Goal: Information Seeking & Learning: Compare options

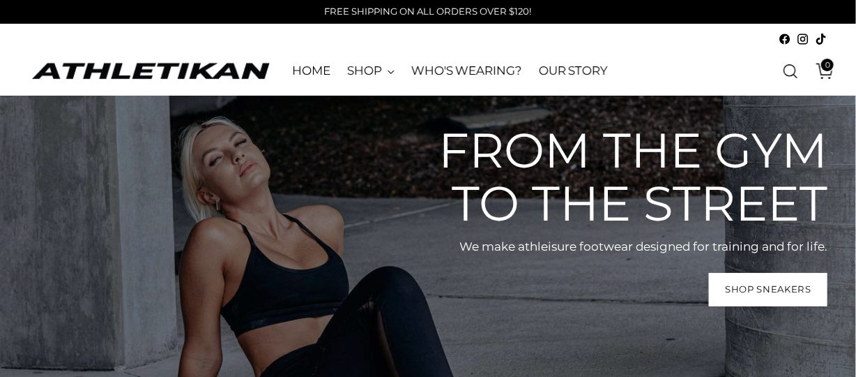
click at [568, 66] on link "OUR STORY" at bounding box center [573, 71] width 69 height 31
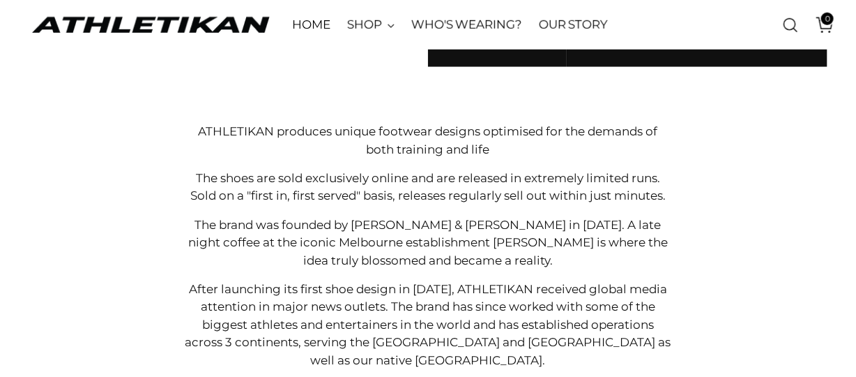
scroll to position [405, 0]
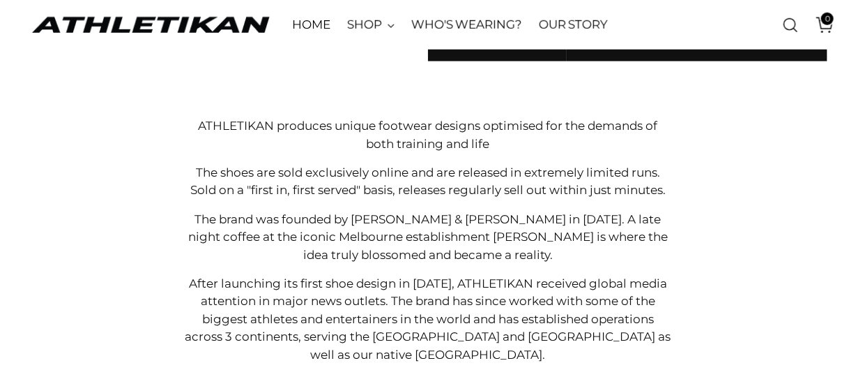
drag, startPoint x: 859, startPoint y: 28, endPoint x: 866, endPoint y: 124, distance: 96.5
click at [856, 124] on html "FREE SHIPPING ON ALL ORDERS OVER $120! FREE SHIPPING ON ALL ORDERS OVER $120! S…" at bounding box center [428, 345] width 856 height 1500
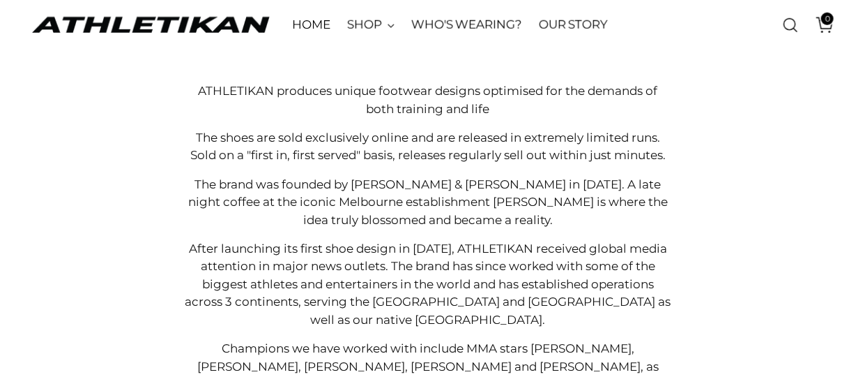
scroll to position [438, 0]
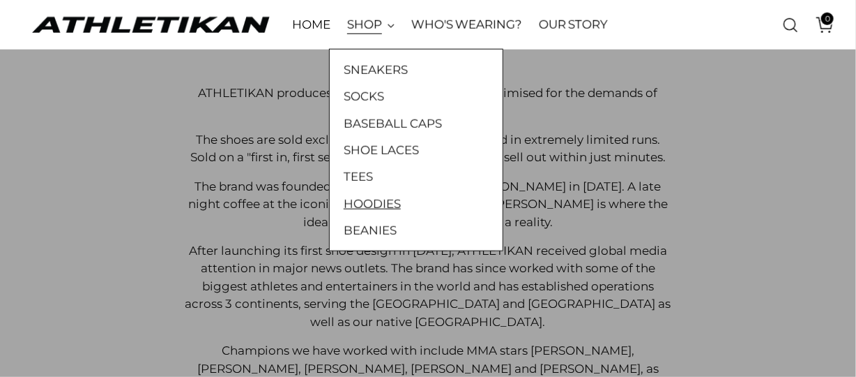
click at [370, 204] on link "HOODIES" at bounding box center [416, 204] width 145 height 18
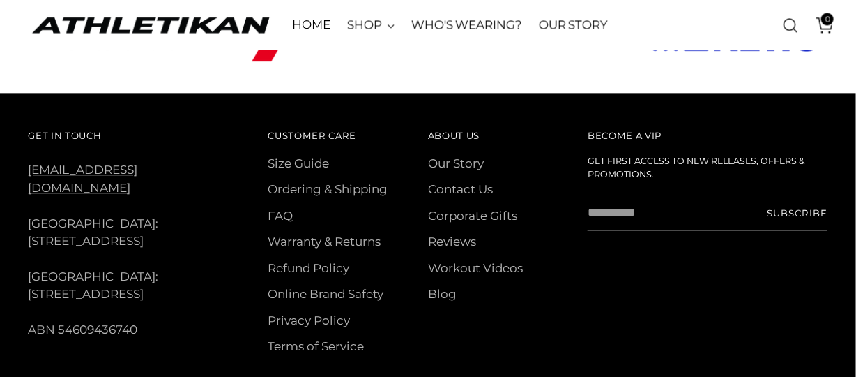
scroll to position [1044, 0]
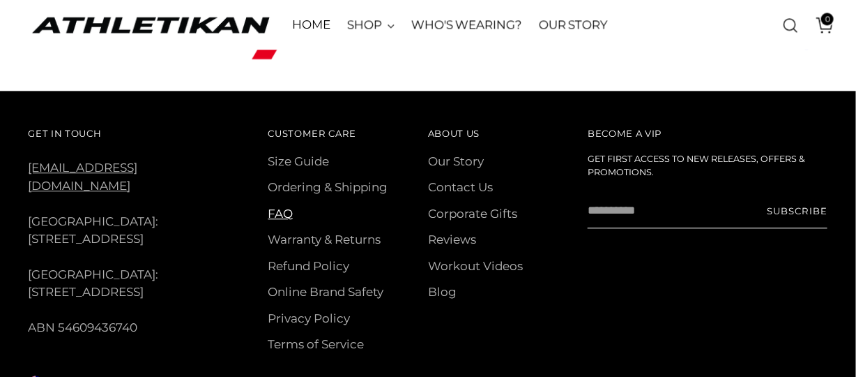
click at [290, 206] on link "FAQ" at bounding box center [280, 213] width 25 height 14
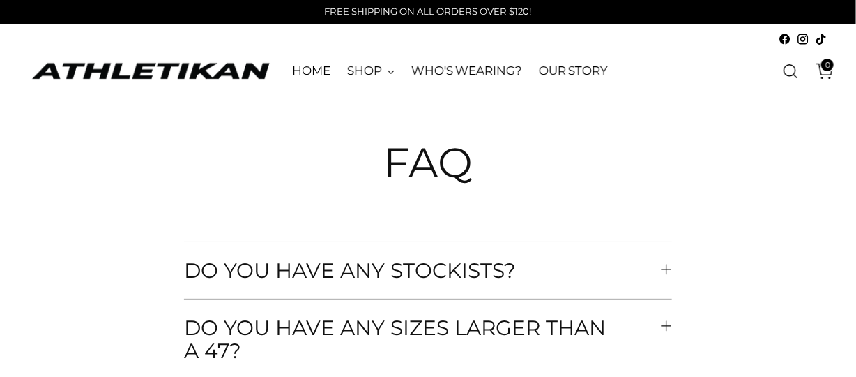
click at [660, 266] on button "Do you have any stockists?" at bounding box center [428, 270] width 488 height 56
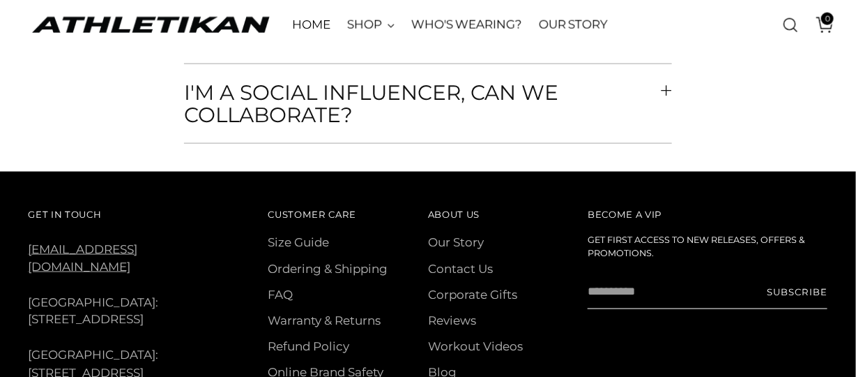
scroll to position [621, 0]
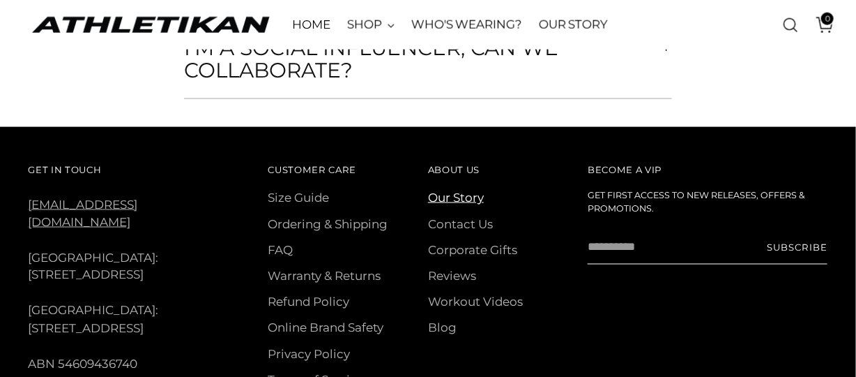
click at [469, 199] on link "Our Story" at bounding box center [456, 197] width 56 height 14
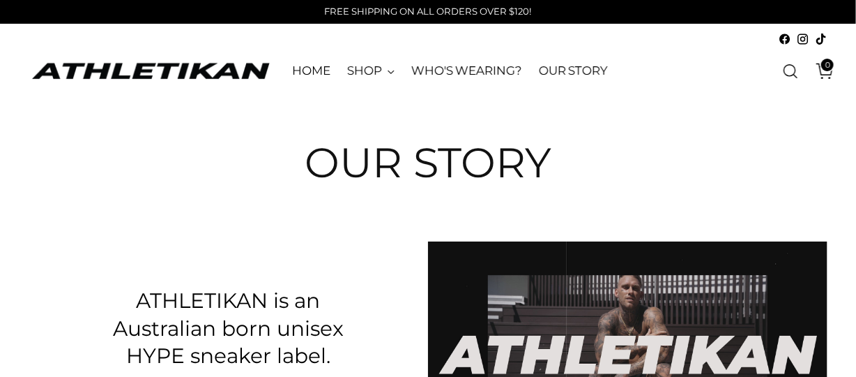
click at [794, 70] on link "Open search modal" at bounding box center [791, 71] width 28 height 28
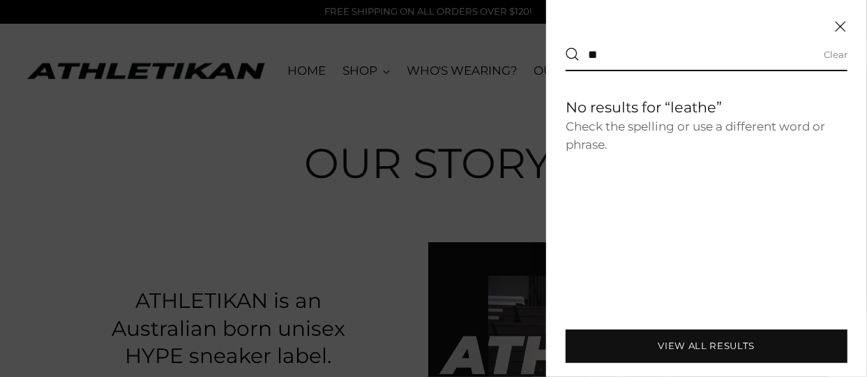
type input "*"
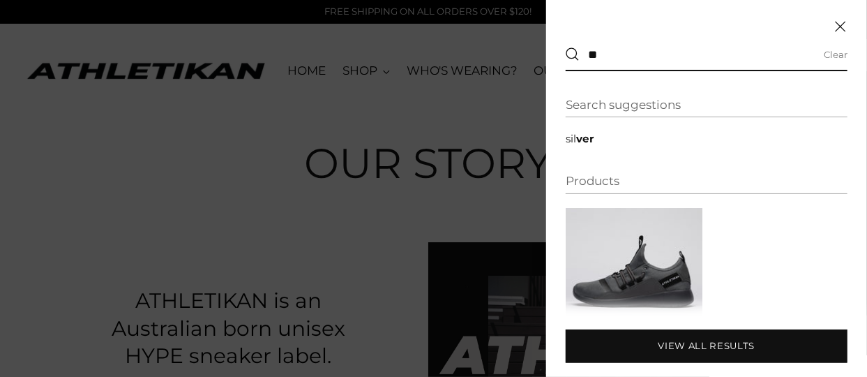
type input "*"
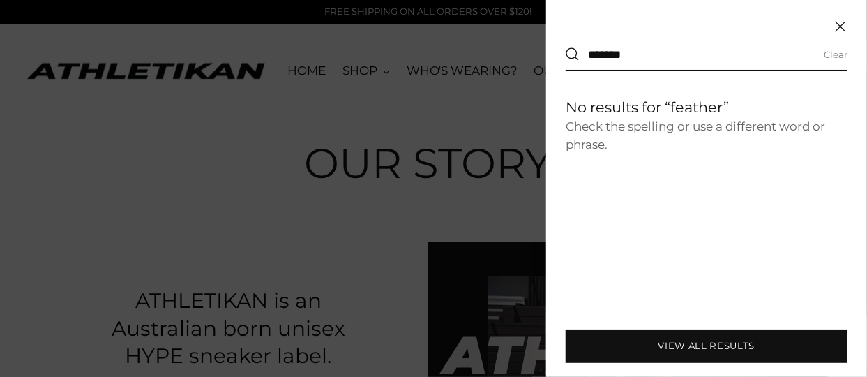
type input "*******"
click at [370, 74] on div at bounding box center [433, 188] width 867 height 377
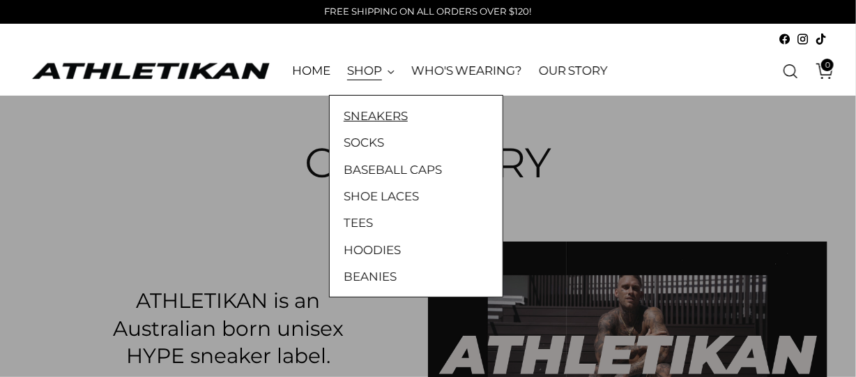
click at [373, 117] on link "SNEAKERS" at bounding box center [416, 116] width 145 height 18
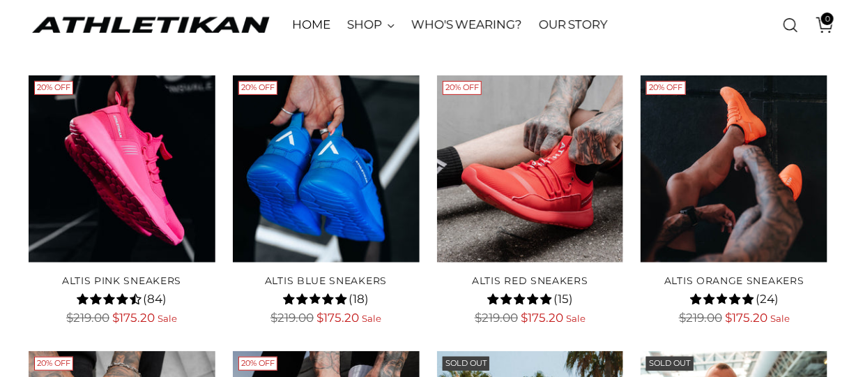
scroll to position [149, 0]
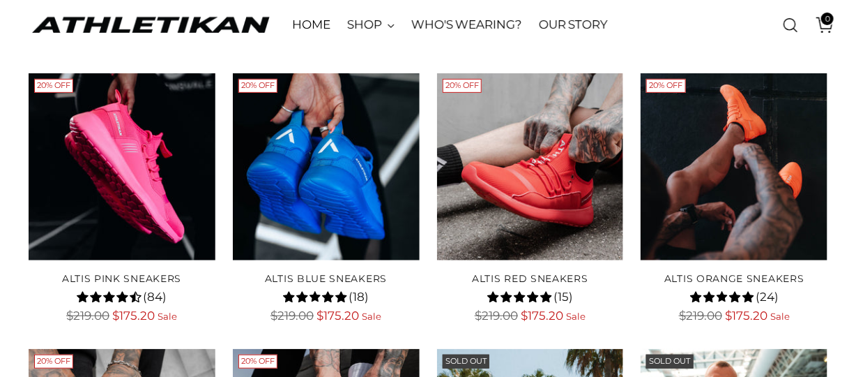
drag, startPoint x: 861, startPoint y: 41, endPoint x: 865, endPoint y: 70, distance: 29.6
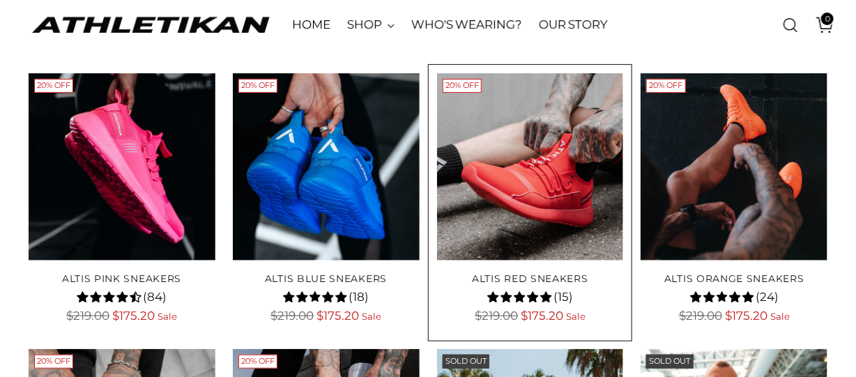
click at [0, 0] on img "ALTIS Red Sneakers" at bounding box center [0, 0] width 0 height 0
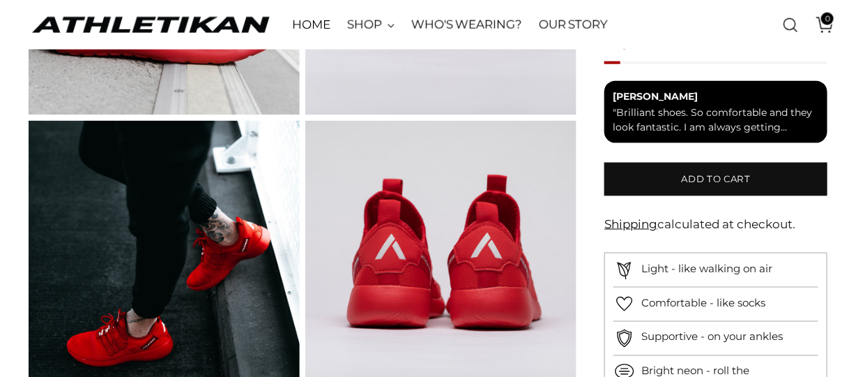
scroll to position [593, 0]
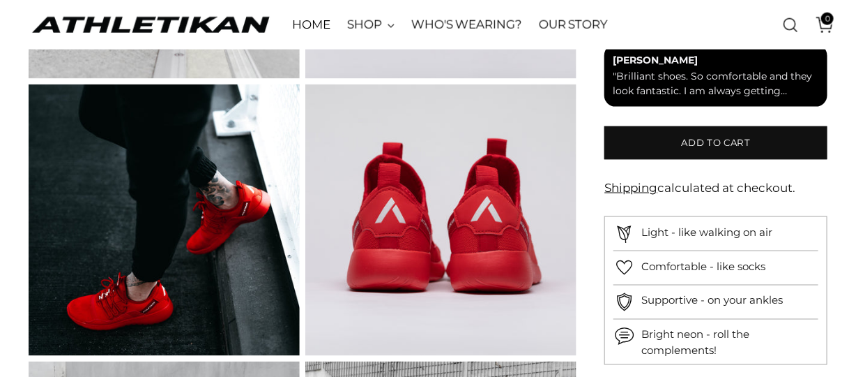
drag, startPoint x: 860, startPoint y: 29, endPoint x: 866, endPoint y: 123, distance: 93.7
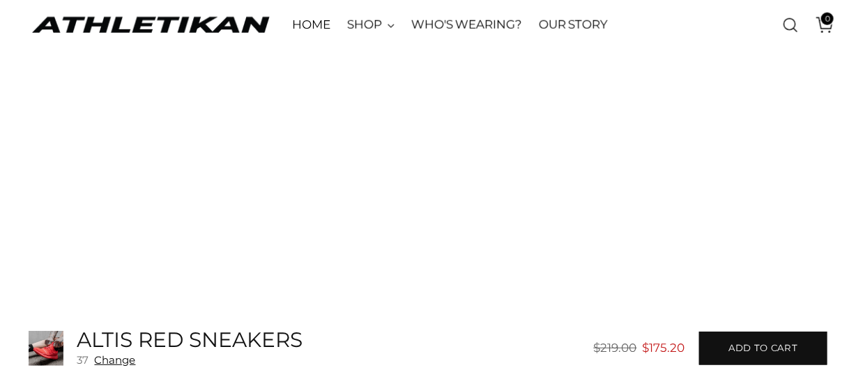
scroll to position [0, 0]
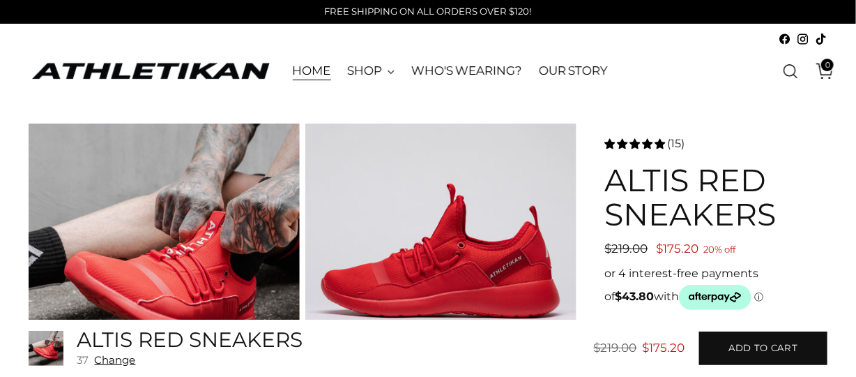
click at [304, 69] on link "HOME" at bounding box center [312, 71] width 38 height 31
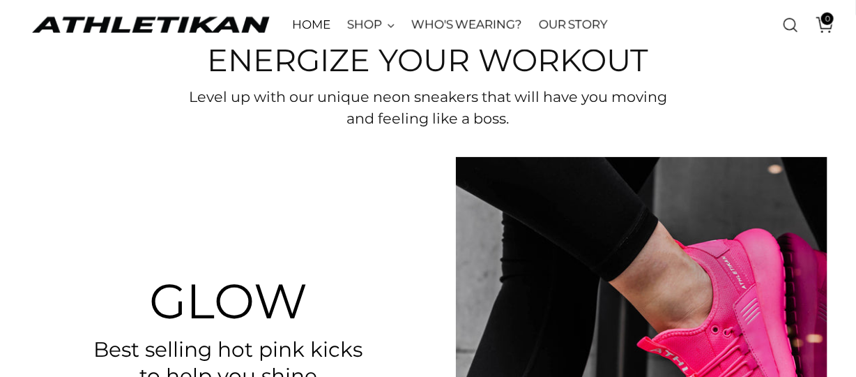
scroll to position [424, 0]
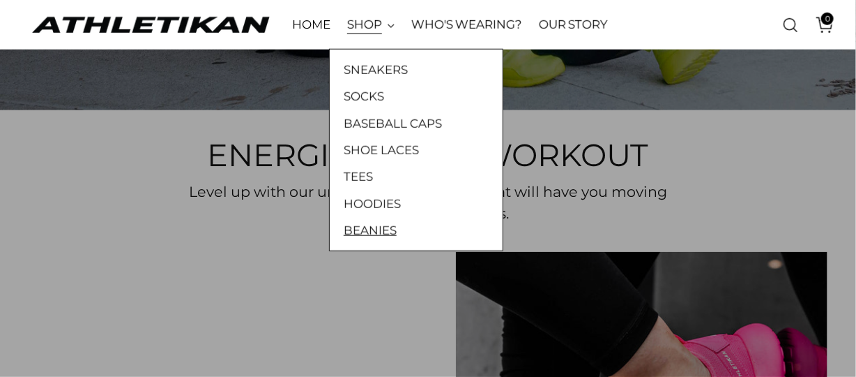
click at [377, 229] on link "BEANIES" at bounding box center [416, 230] width 145 height 18
click at [368, 95] on link "SOCKS" at bounding box center [416, 96] width 145 height 18
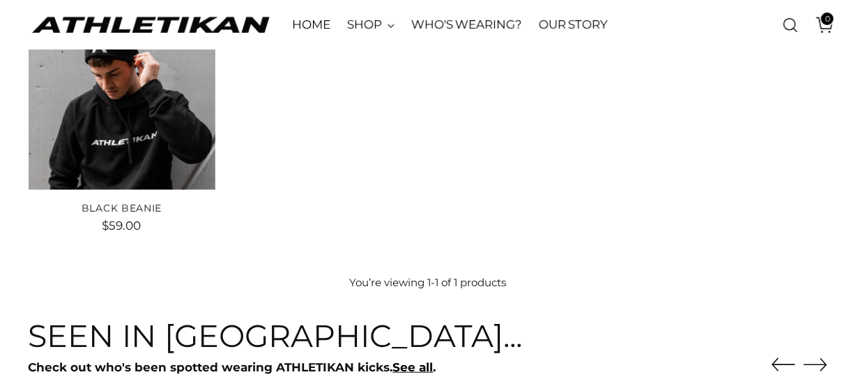
drag, startPoint x: 860, startPoint y: 31, endPoint x: 866, endPoint y: 93, distance: 63.1
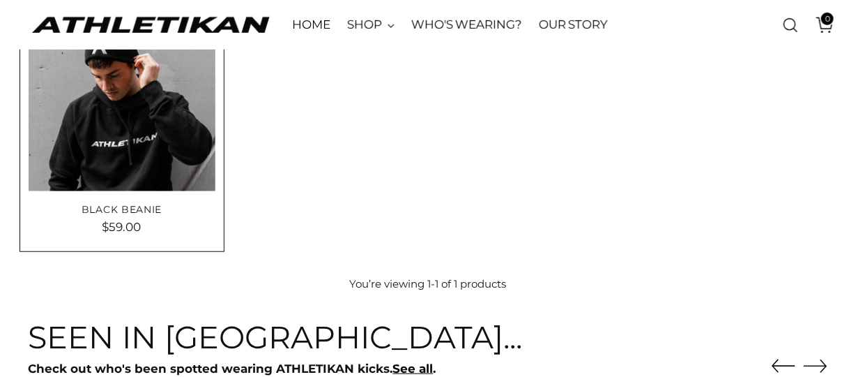
click at [0, 0] on img "Black Beanie" at bounding box center [0, 0] width 0 height 0
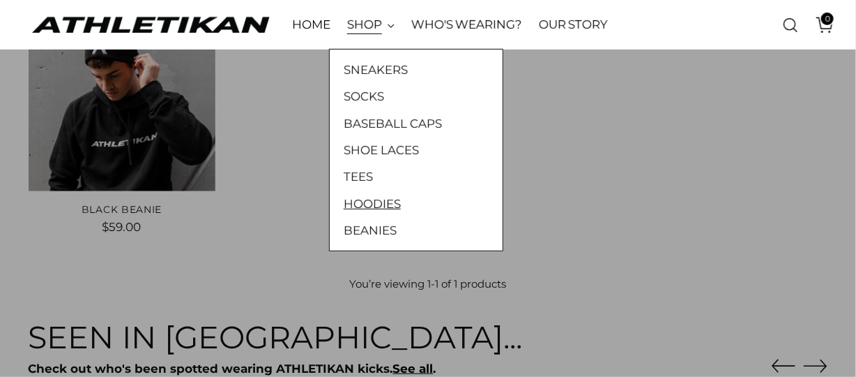
click at [377, 195] on link "HOODIES" at bounding box center [416, 204] width 145 height 18
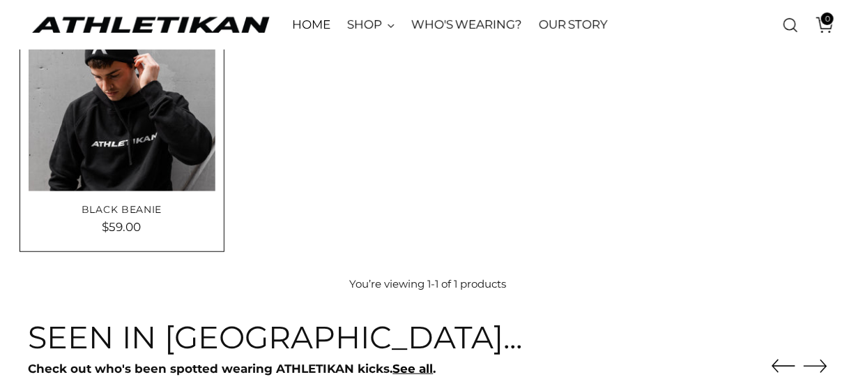
click at [0, 0] on img "Black Beanie" at bounding box center [0, 0] width 0 height 0
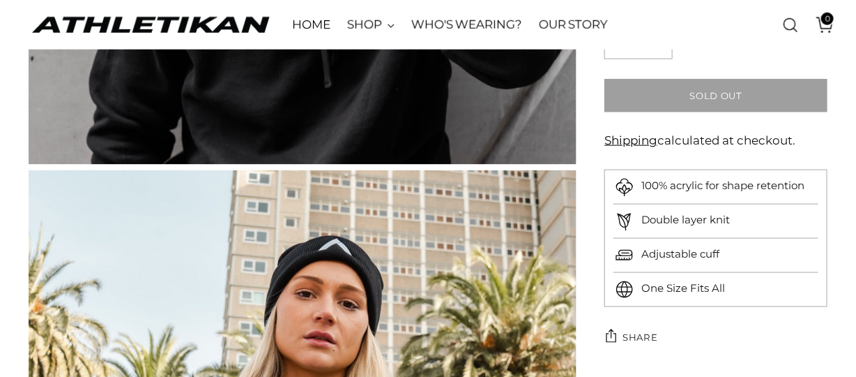
scroll to position [519, 0]
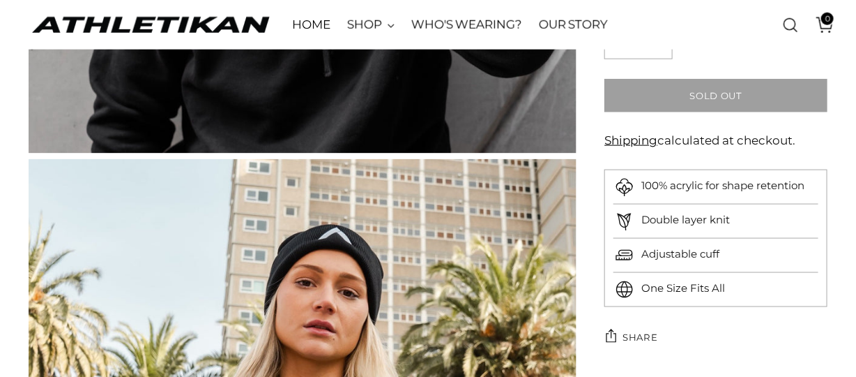
drag, startPoint x: 858, startPoint y: 24, endPoint x: 866, endPoint y: 114, distance: 91.0
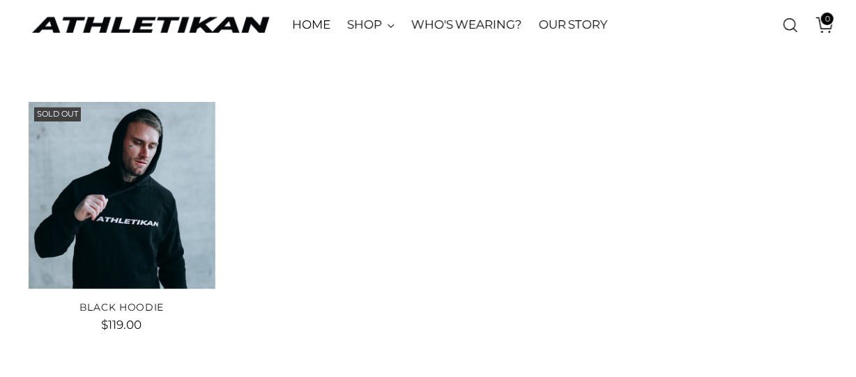
scroll to position [143, 0]
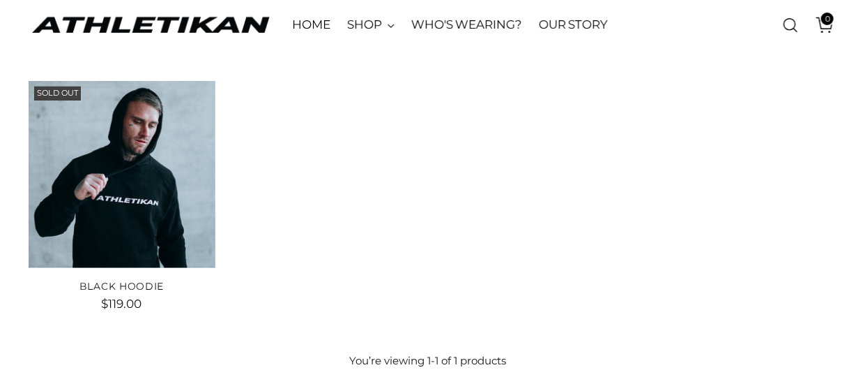
drag, startPoint x: 861, startPoint y: 52, endPoint x: 860, endPoint y: 93, distance: 41.2
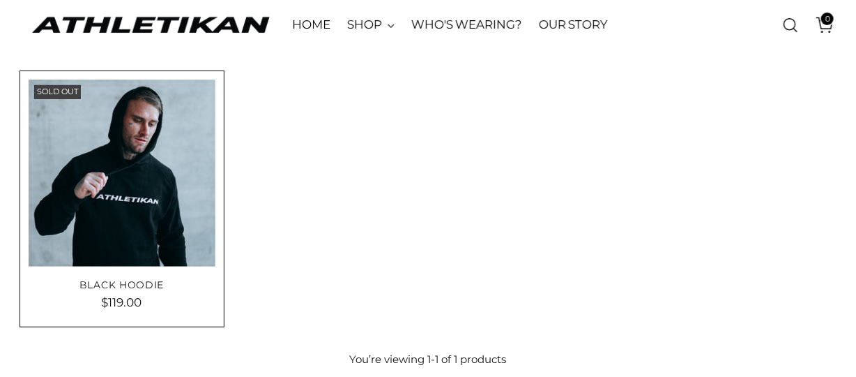
click at [0, 0] on img "Black Hoodie" at bounding box center [0, 0] width 0 height 0
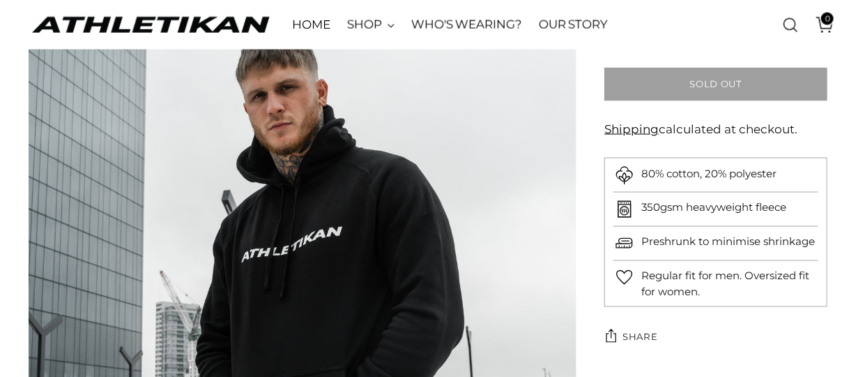
scroll to position [729, 0]
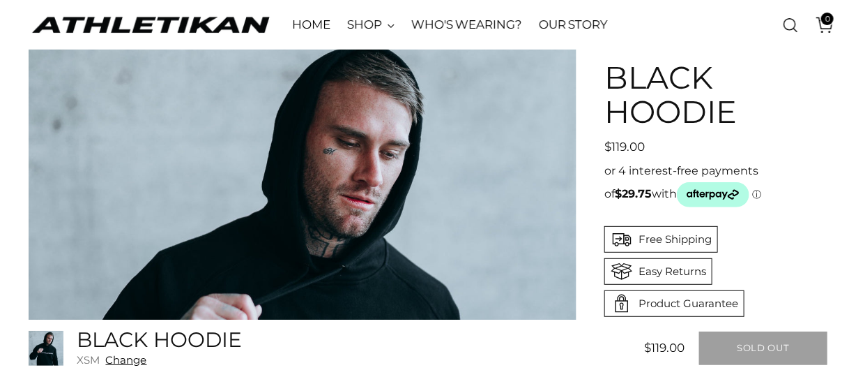
drag, startPoint x: 863, startPoint y: 61, endPoint x: 857, endPoint y: 36, distance: 25.9
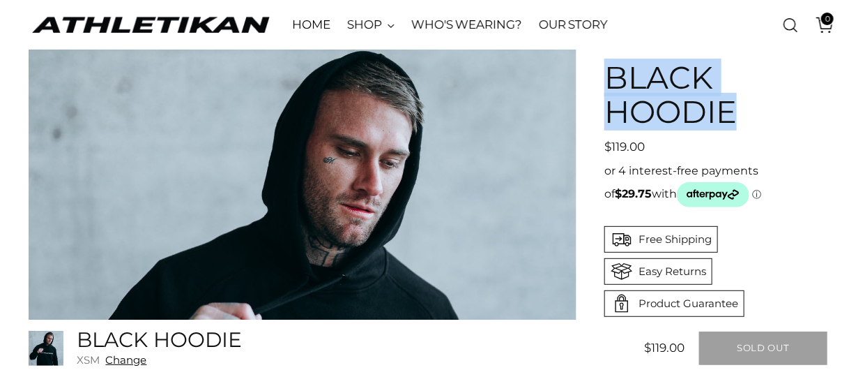
drag, startPoint x: 603, startPoint y: 74, endPoint x: 762, endPoint y: 115, distance: 164.2
copy h1 "Black Hoodie"
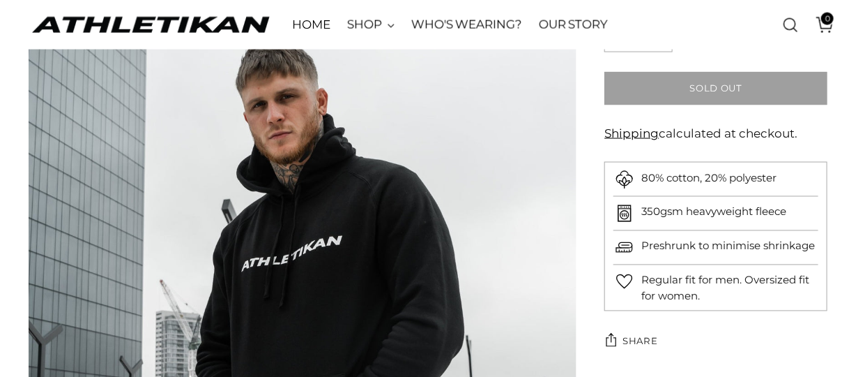
scroll to position [687, 0]
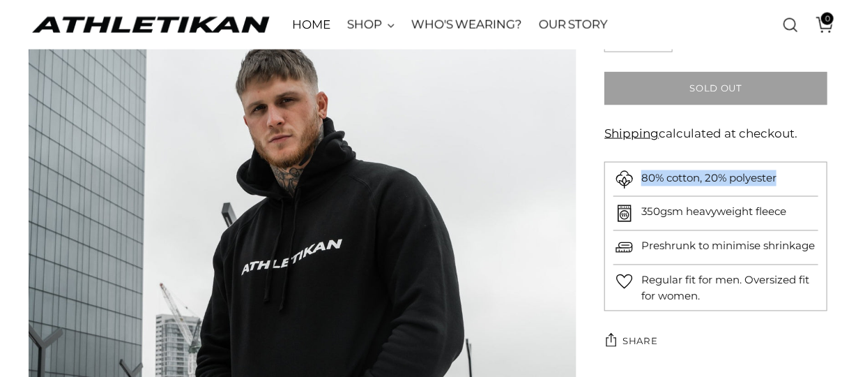
drag, startPoint x: 788, startPoint y: 180, endPoint x: 642, endPoint y: 178, distance: 145.8
click at [642, 178] on div "80% cotton, 20% polyester" at bounding box center [716, 178] width 205 height 33
copy p "80% cotton, 20% polyester"
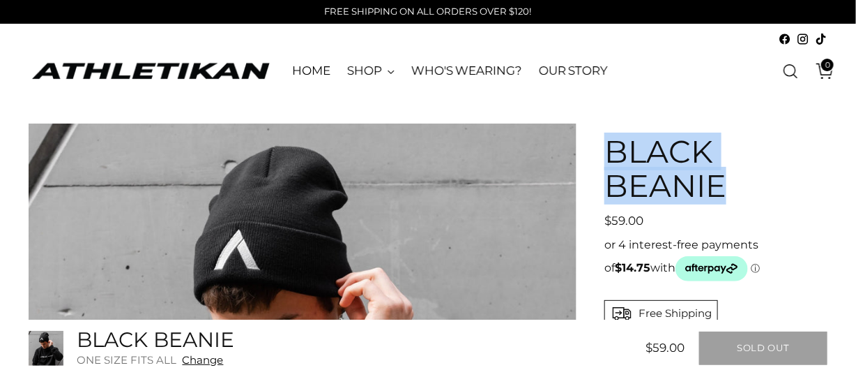
drag, startPoint x: 732, startPoint y: 190, endPoint x: 609, endPoint y: 145, distance: 130.6
click at [609, 145] on h1 "Black Beanie" at bounding box center [716, 169] width 223 height 68
copy h1 "Black Beanie"
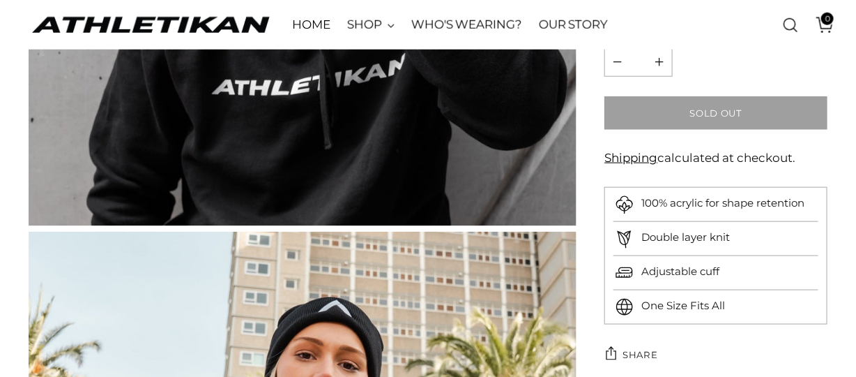
scroll to position [460, 0]
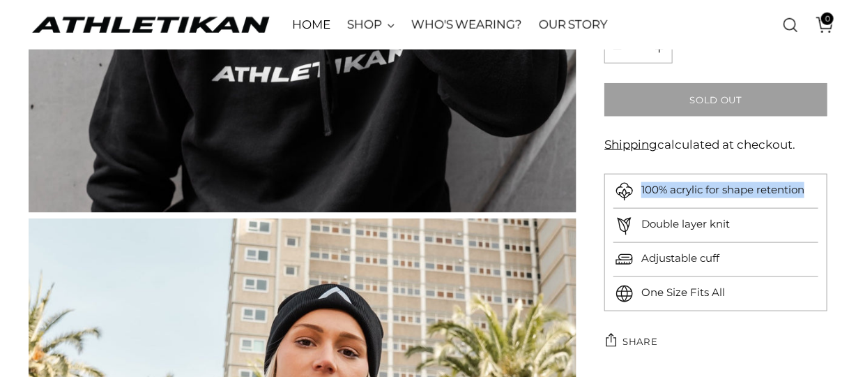
drag, startPoint x: 812, startPoint y: 184, endPoint x: 641, endPoint y: 198, distance: 172.1
click at [641, 198] on div "100% acrylic for shape retention" at bounding box center [716, 190] width 205 height 33
copy p "100% acrylic for shape retention"
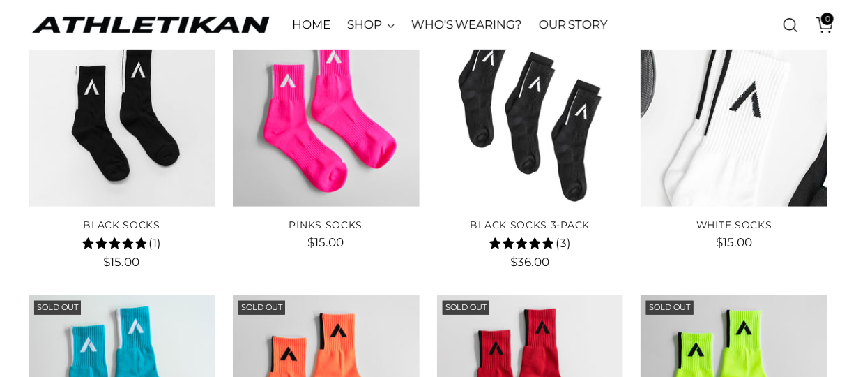
scroll to position [205, 0]
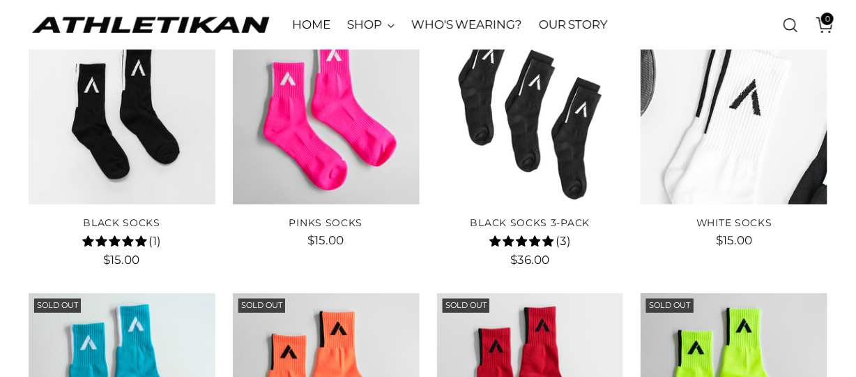
drag, startPoint x: 863, startPoint y: 40, endPoint x: 866, endPoint y: 82, distance: 41.3
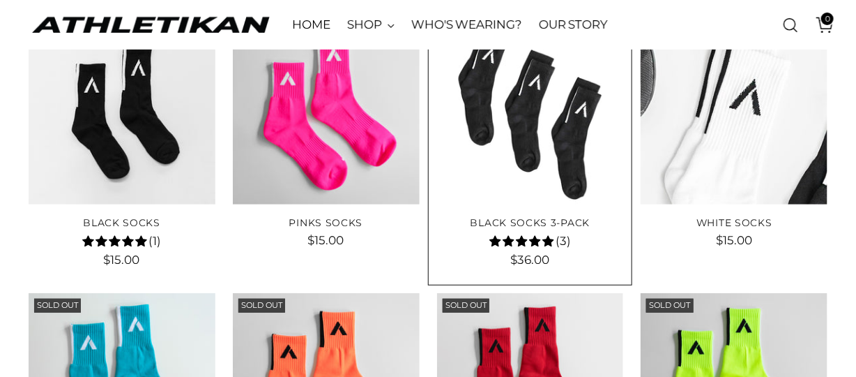
click at [522, 128] on img "Black Socks 3-Pack" at bounding box center [530, 110] width 187 height 187
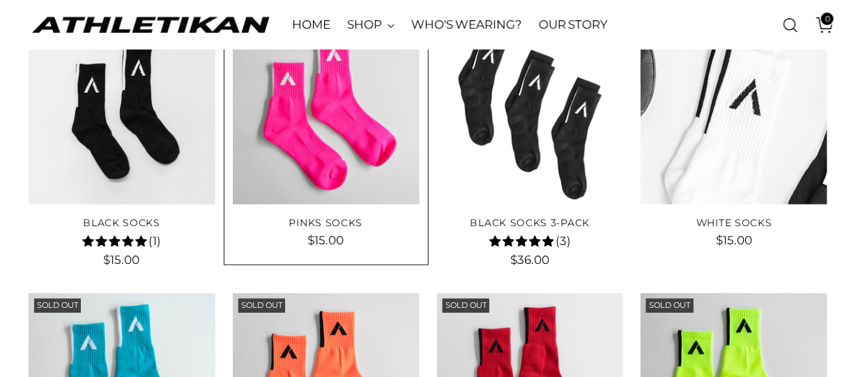
click at [322, 124] on img "Pinks Socks" at bounding box center [326, 110] width 187 height 187
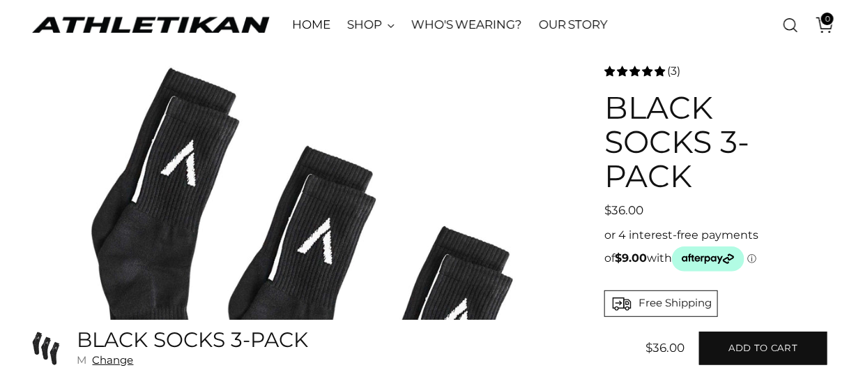
scroll to position [75, 0]
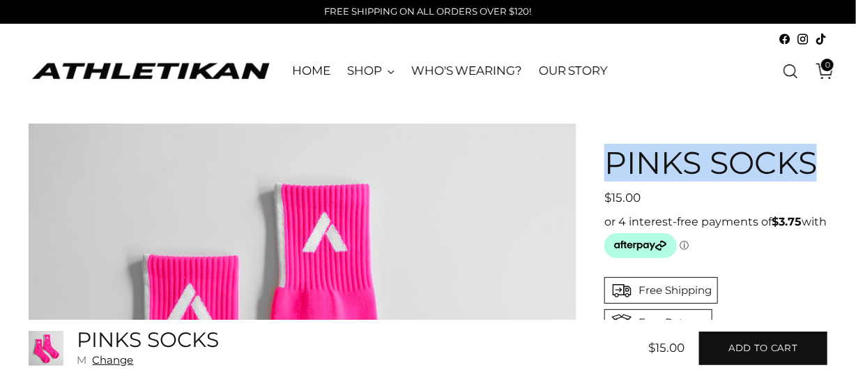
drag, startPoint x: 820, startPoint y: 159, endPoint x: 610, endPoint y: 149, distance: 210.8
click at [610, 149] on h1 "Pinks Socks" at bounding box center [716, 163] width 223 height 34
copy h1 "Pinks Socks"
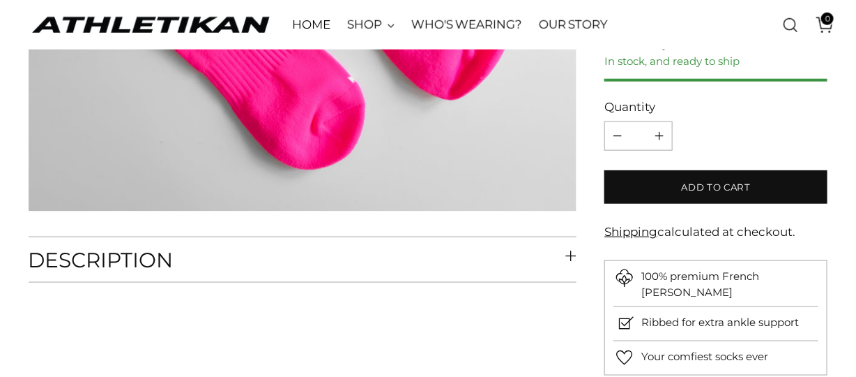
scroll to position [465, 0]
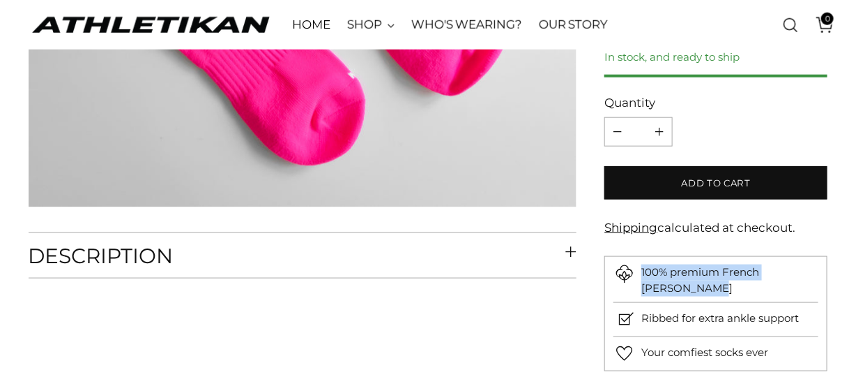
drag, startPoint x: 685, startPoint y: 285, endPoint x: 641, endPoint y: 264, distance: 48.4
click at [641, 264] on div "100% premium French Terry cotton" at bounding box center [716, 279] width 205 height 45
copy p "100% premium French Terry cotton"
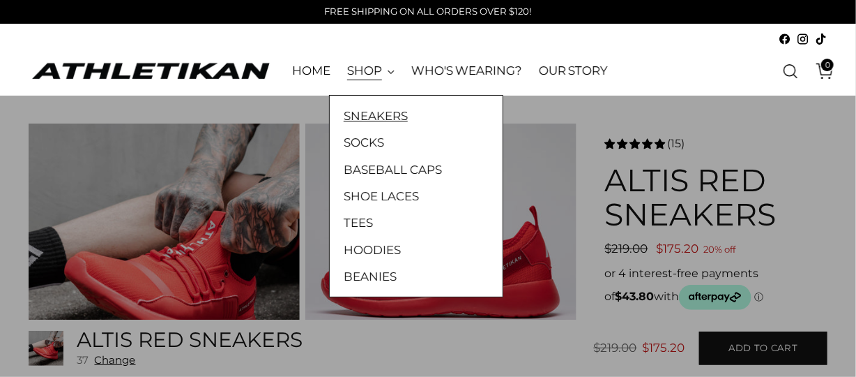
click at [385, 114] on link "SNEAKERS" at bounding box center [416, 116] width 145 height 18
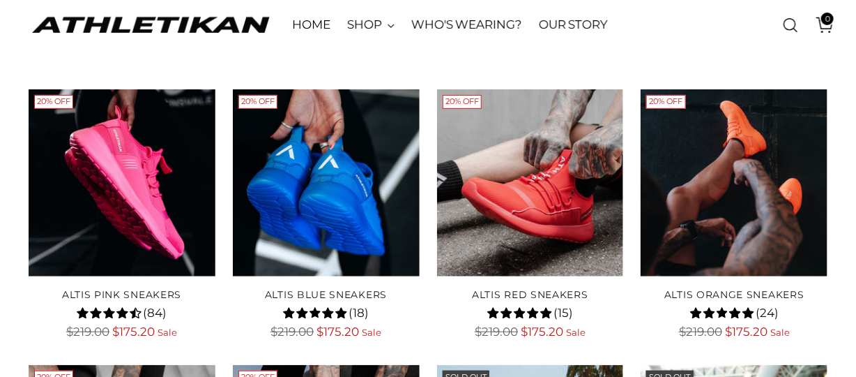
scroll to position [135, 0]
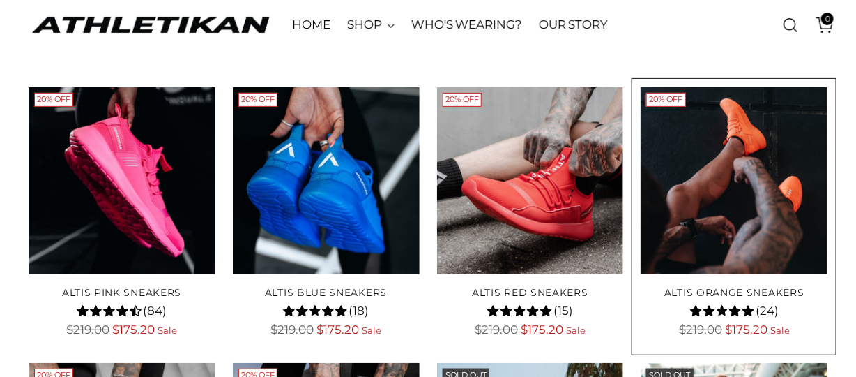
click at [0, 0] on img "ALTIS Orange Sneakers" at bounding box center [0, 0] width 0 height 0
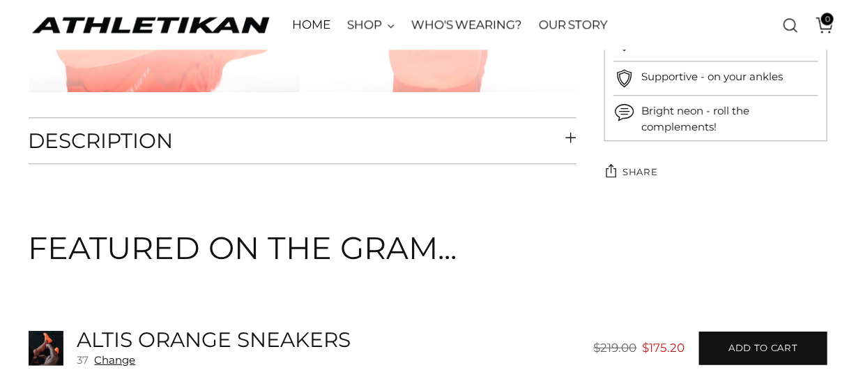
drag, startPoint x: 860, startPoint y: 34, endPoint x: 861, endPoint y: 155, distance: 120.7
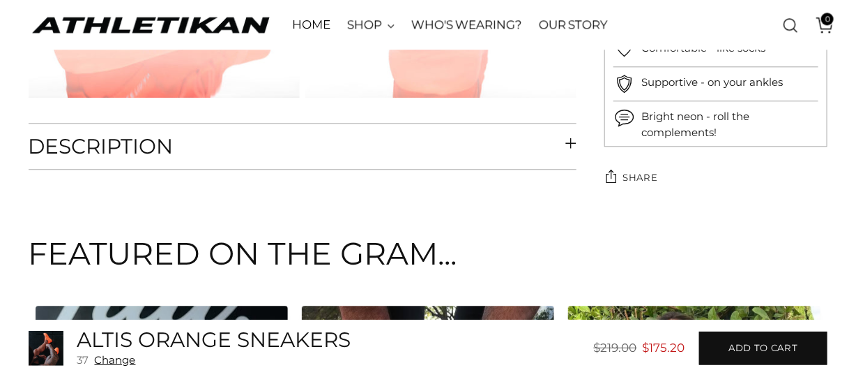
click at [570, 138] on icon at bounding box center [571, 142] width 10 height 10
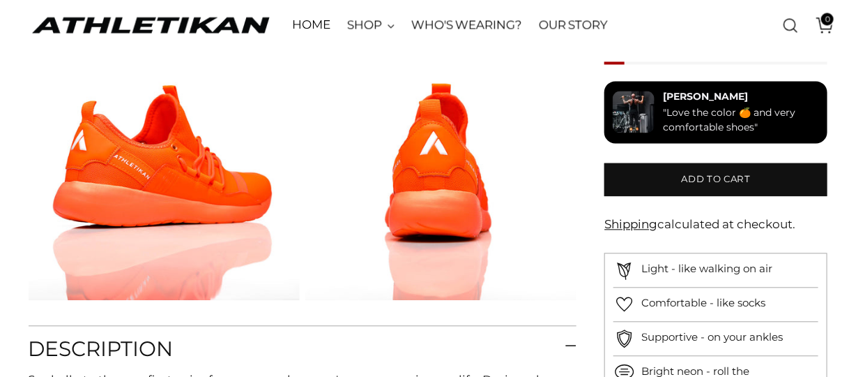
scroll to position [0, 0]
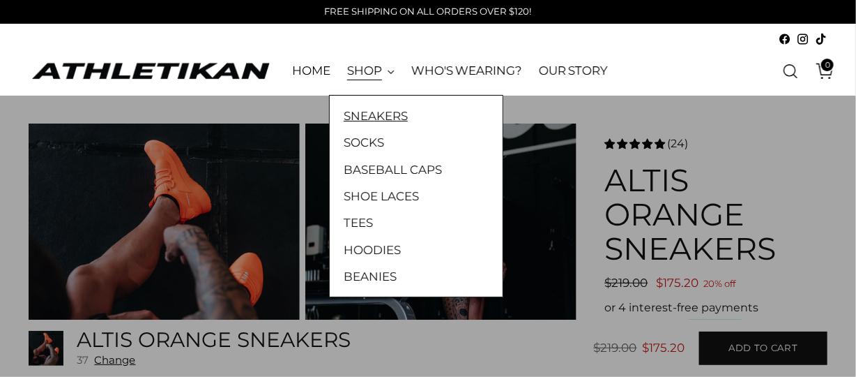
click at [370, 114] on link "SNEAKERS" at bounding box center [416, 116] width 145 height 18
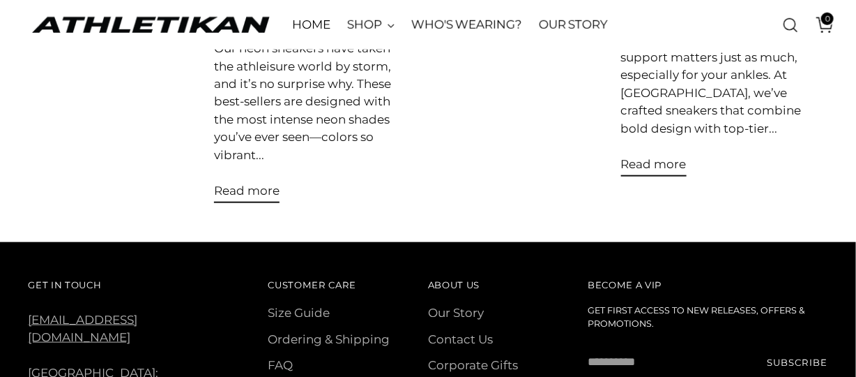
scroll to position [395, 0]
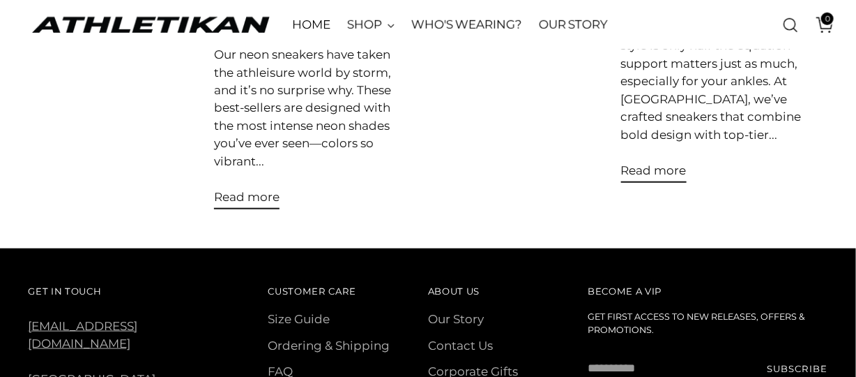
click at [252, 197] on span "Read more" at bounding box center [247, 197] width 66 height 14
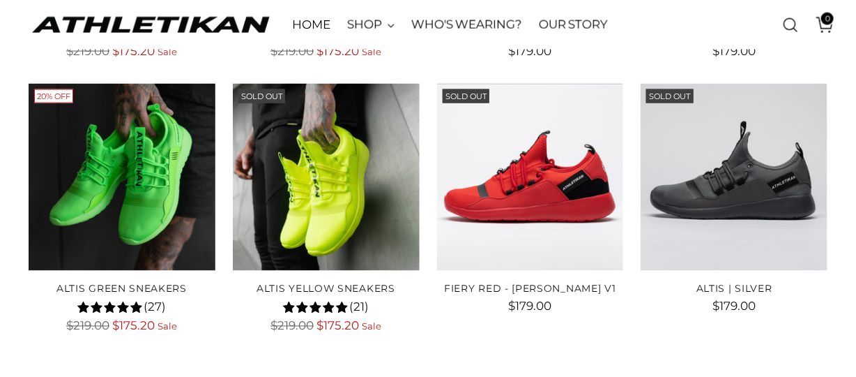
scroll to position [693, 0]
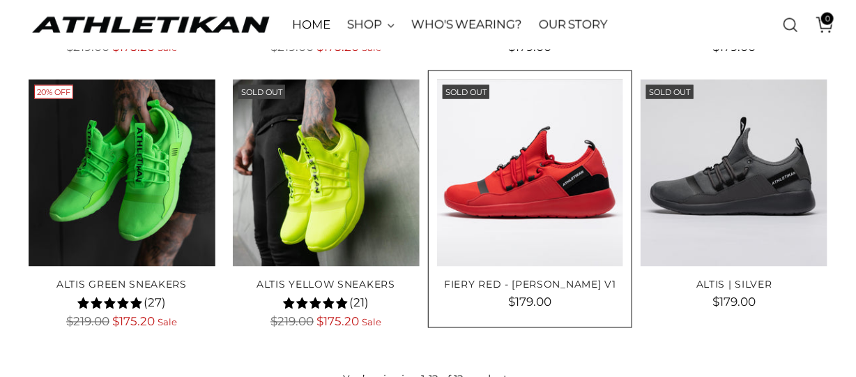
click at [0, 0] on img "FIERY RED - MICHELLE WATERSON V1" at bounding box center [0, 0] width 0 height 0
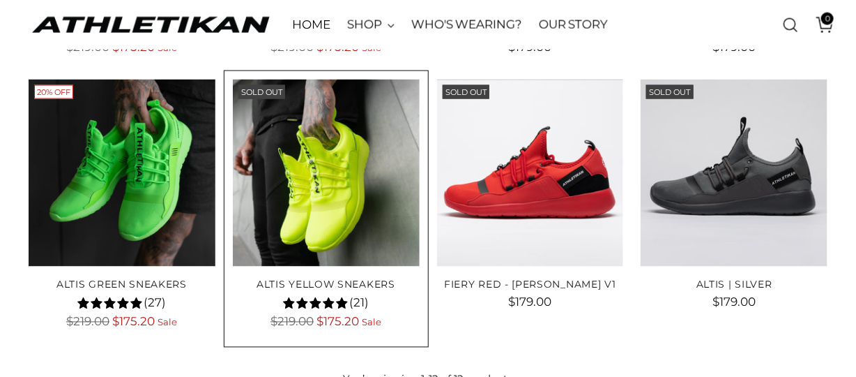
click at [0, 0] on img "ALTIS Yellow Sneakers" at bounding box center [0, 0] width 0 height 0
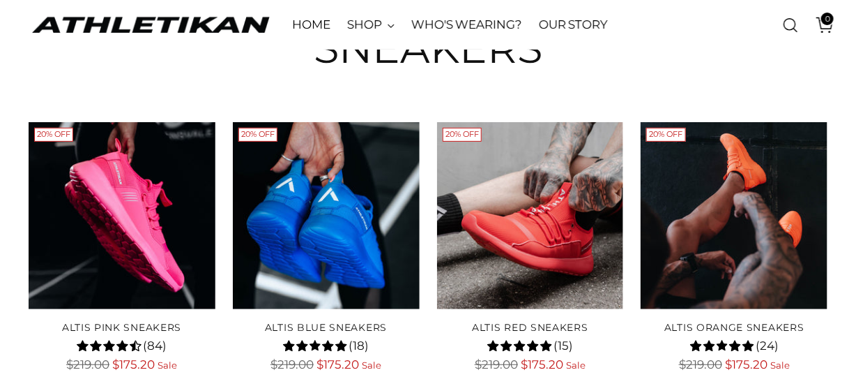
scroll to position [96, 0]
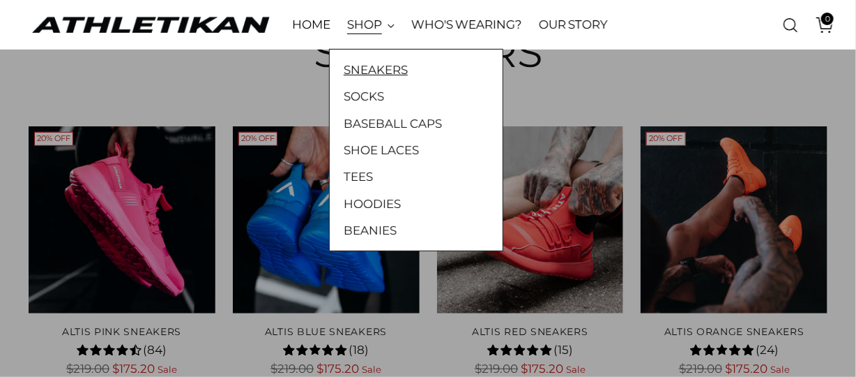
click at [368, 73] on link "SNEAKERS" at bounding box center [416, 70] width 145 height 18
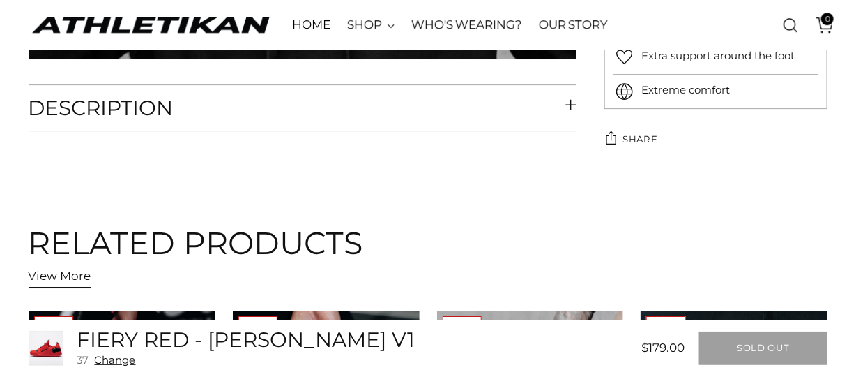
scroll to position [4884, 0]
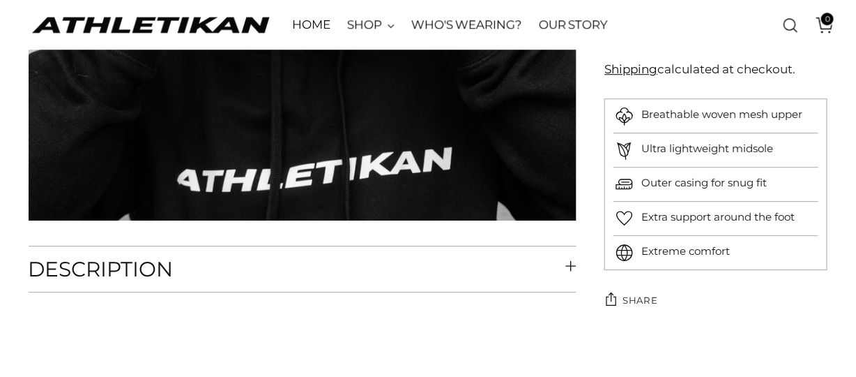
click at [573, 264] on button "Description" at bounding box center [303, 268] width 548 height 45
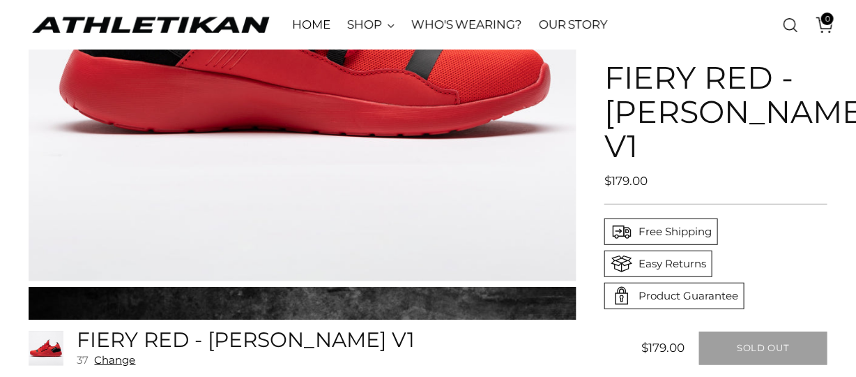
scroll to position [3689, 0]
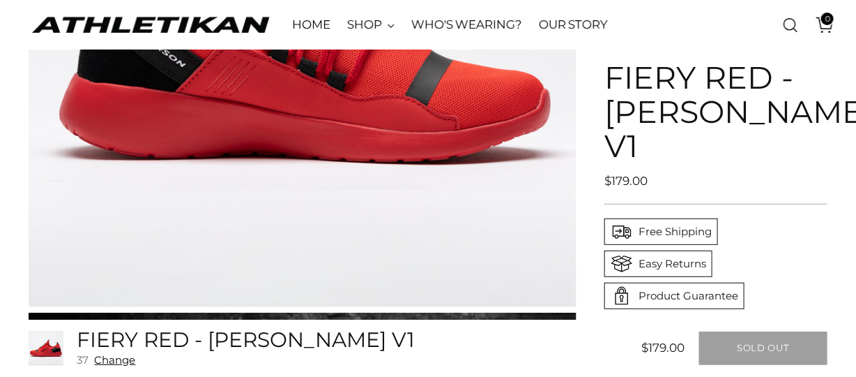
drag, startPoint x: 610, startPoint y: 73, endPoint x: 660, endPoint y: 171, distance: 110.1
click at [660, 163] on h1 "FIERY RED - MICHELLE WATERSON V1" at bounding box center [716, 112] width 223 height 103
copy h1 "FIERY RED - MICHELLE WATERSON V1"
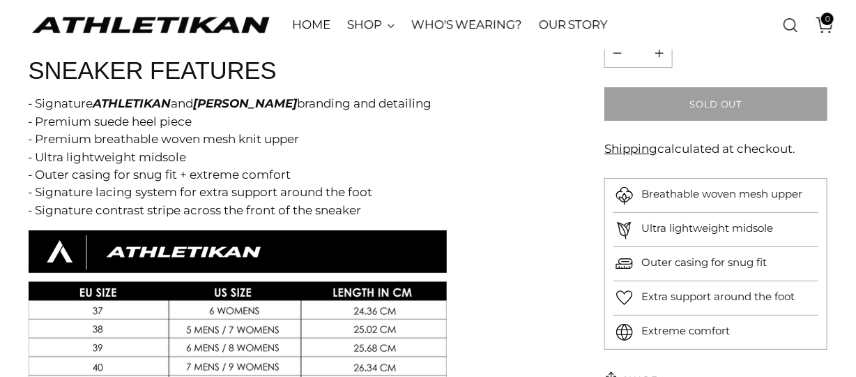
scroll to position [5265, 0]
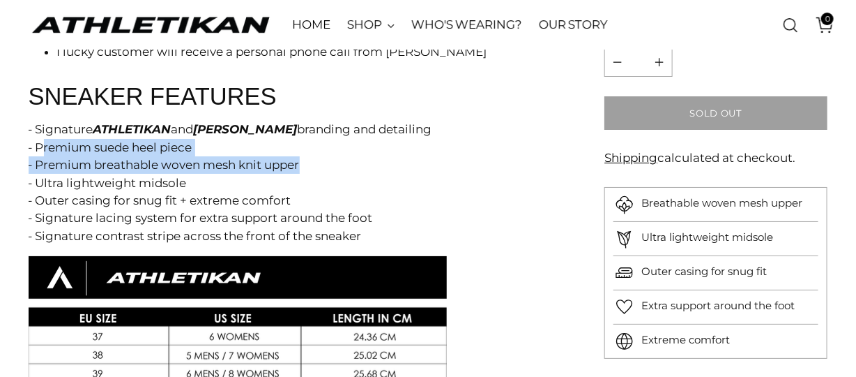
drag, startPoint x: 305, startPoint y: 137, endPoint x: 34, endPoint y: 126, distance: 271.5
click at [34, 126] on p "- Signature ATHLETIKAN and MICHELLE WATERSON branding and detailing - Premium s…" at bounding box center [289, 183] width 521 height 124
copy span "Premium suede heel piece - Premium breathable woven mesh knit upper"
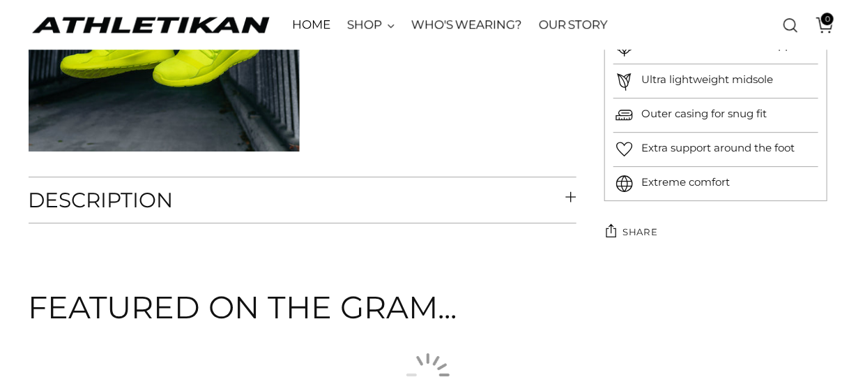
scroll to position [1336, 0]
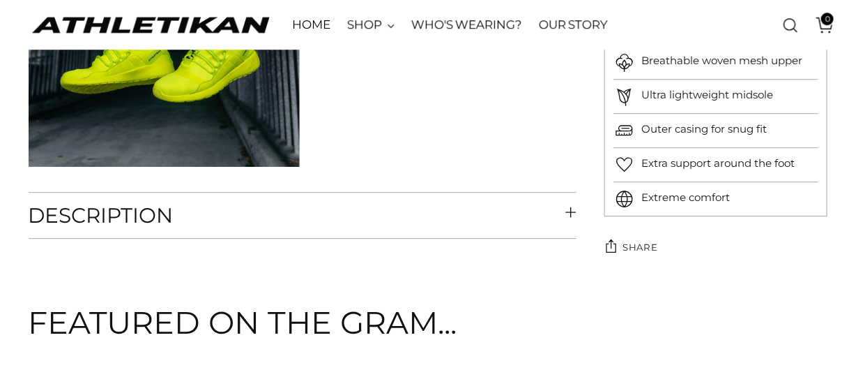
click at [571, 212] on icon at bounding box center [571, 211] width 11 height 11
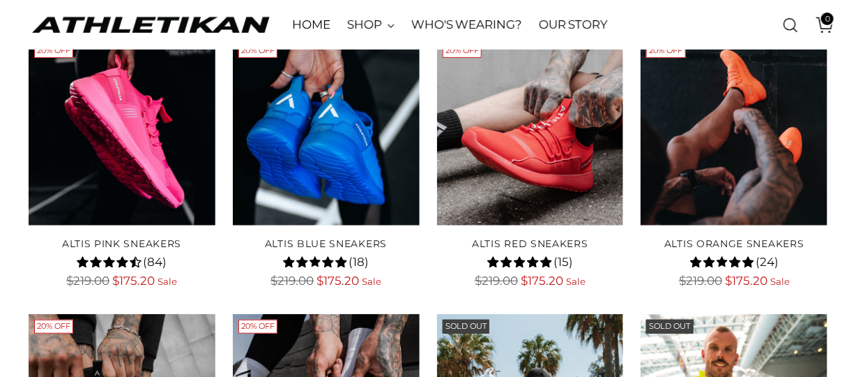
scroll to position [191, 0]
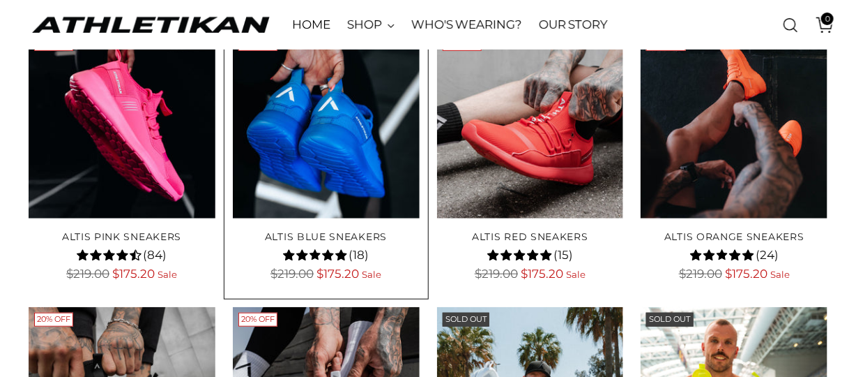
click at [0, 0] on img "ALTIS Blue Sneakers" at bounding box center [0, 0] width 0 height 0
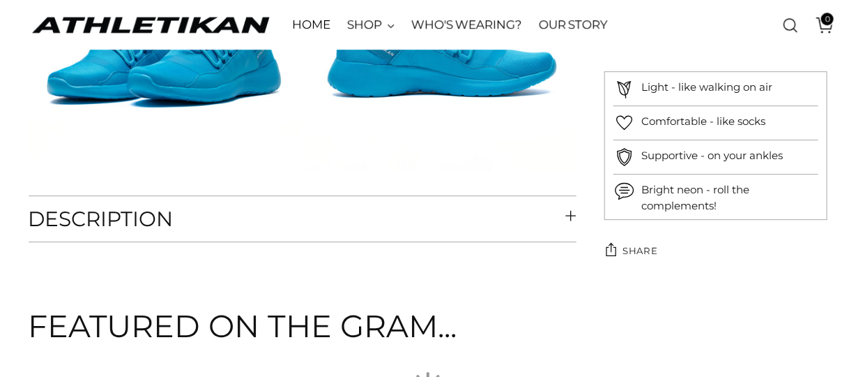
drag, startPoint x: 863, startPoint y: 28, endPoint x: 866, endPoint y: 153, distance: 125.6
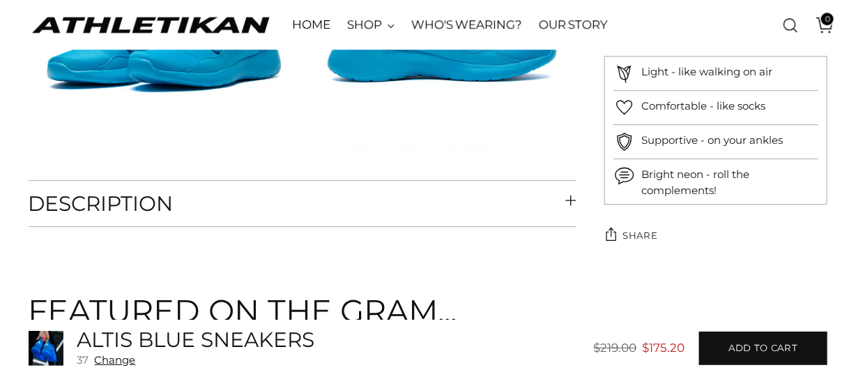
click at [572, 199] on icon at bounding box center [571, 200] width 11 height 11
